Goal: Information Seeking & Learning: Understand process/instructions

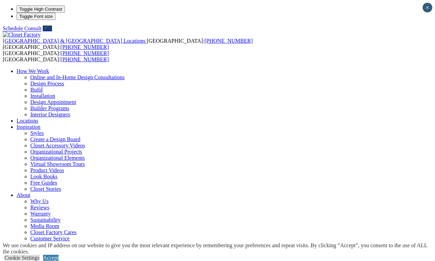
click at [49, 68] on link "How We Work" at bounding box center [33, 71] width 33 height 6
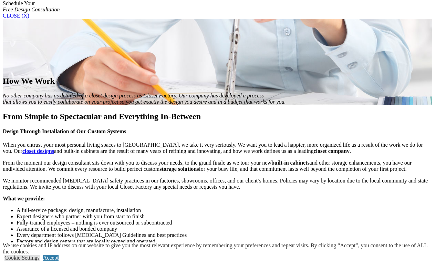
scroll to position [467, 0]
